Goal: Task Accomplishment & Management: Complete application form

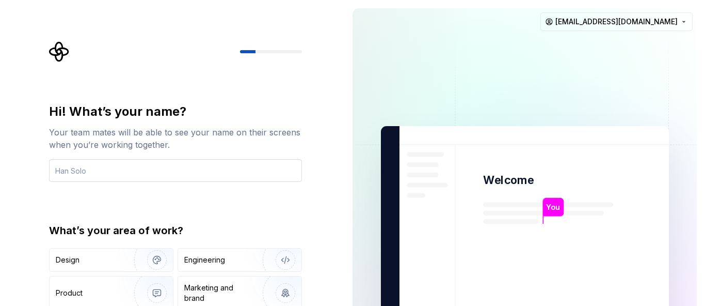
click at [131, 173] on input "text" at bounding box center [175, 170] width 253 height 23
type input "dolly"
click at [217, 261] on div "Engineering" at bounding box center [204, 259] width 41 height 10
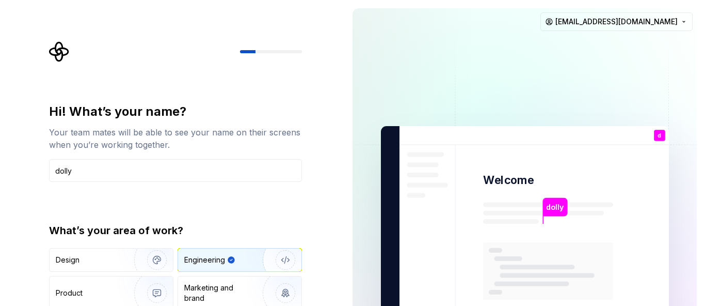
type button "Engineering"
click at [271, 256] on img "button" at bounding box center [279, 259] width 66 height 69
